Goal: Information Seeking & Learning: Learn about a topic

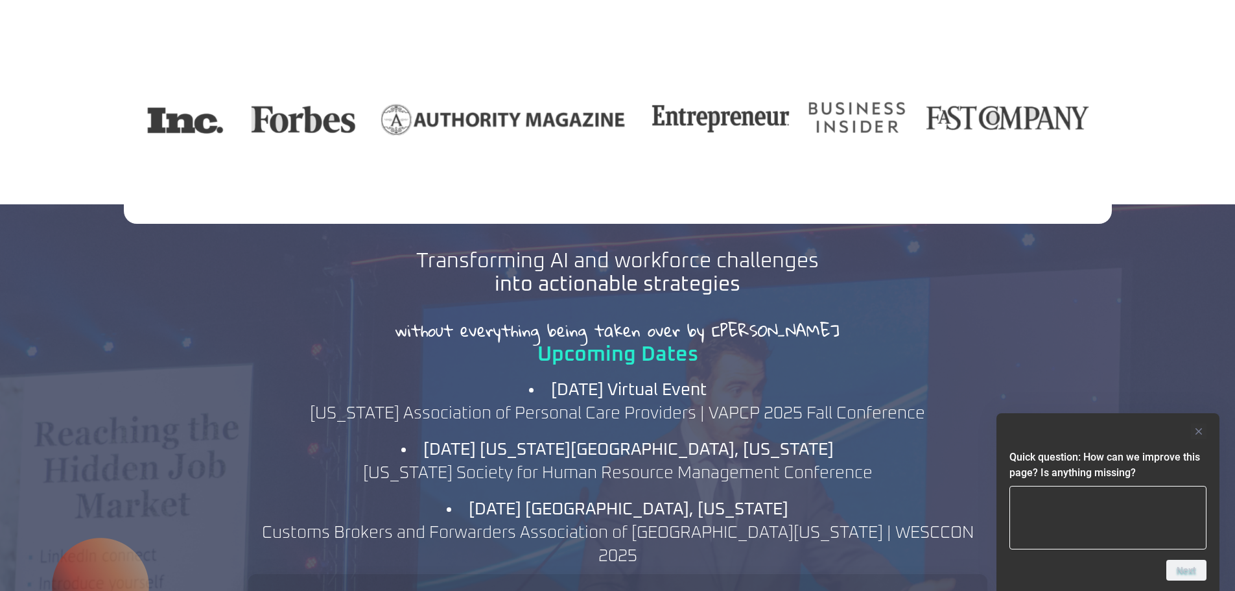
scroll to position [1297, 0]
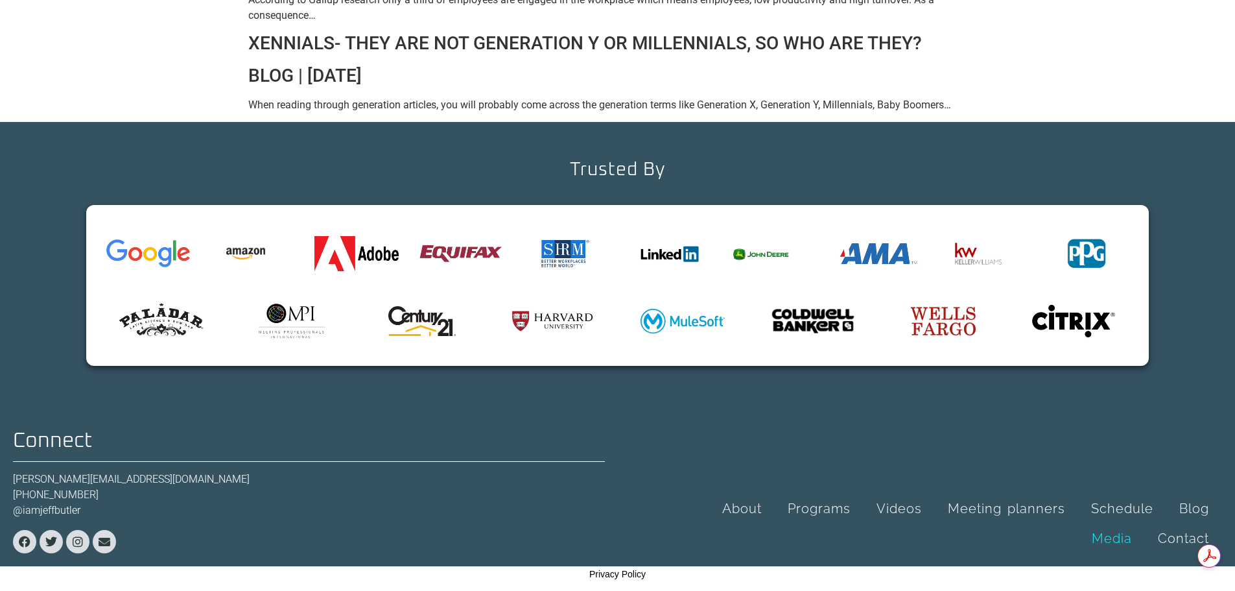
click at [1128, 540] on link "Media" at bounding box center [1112, 538] width 66 height 30
